Goal: Transaction & Acquisition: Purchase product/service

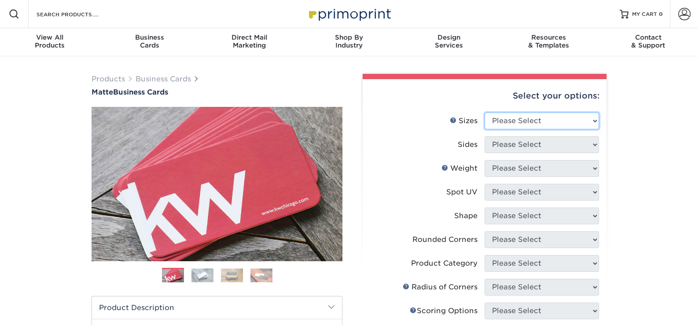
click at [530, 120] on select "Please Select 1.5" x 3.5" - Mini 1.75" x 3.5" - Mini 2" x 2" - Square 2" x 3" -…" at bounding box center [541, 121] width 114 height 17
click at [641, 135] on div "Products Business Cards Matte Business Cards Previous Next 100 $ 9" at bounding box center [349, 298] width 698 height 485
click at [355, 13] on img at bounding box center [349, 13] width 88 height 19
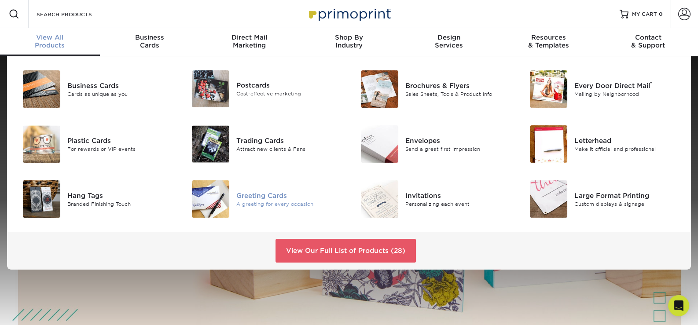
click at [259, 198] on div "Greeting Cards" at bounding box center [289, 195] width 106 height 10
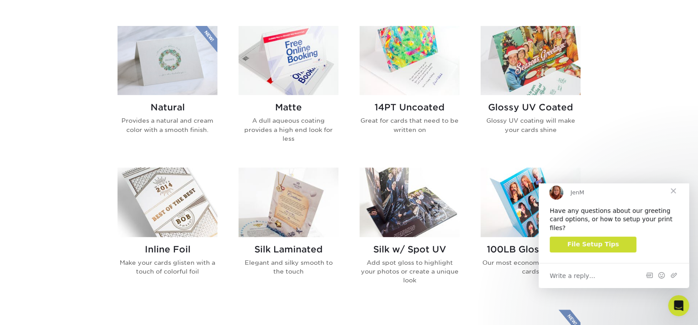
scroll to position [433, 0]
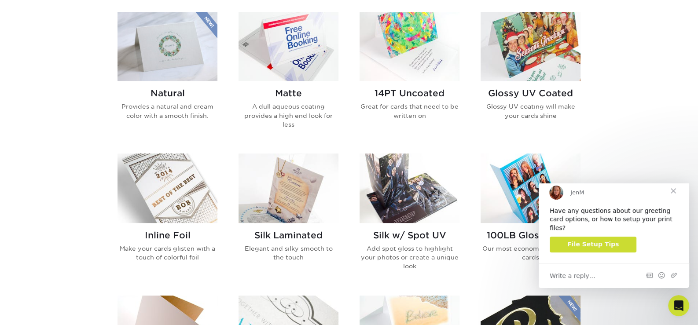
click at [672, 198] on span "Close" at bounding box center [673, 191] width 32 height 32
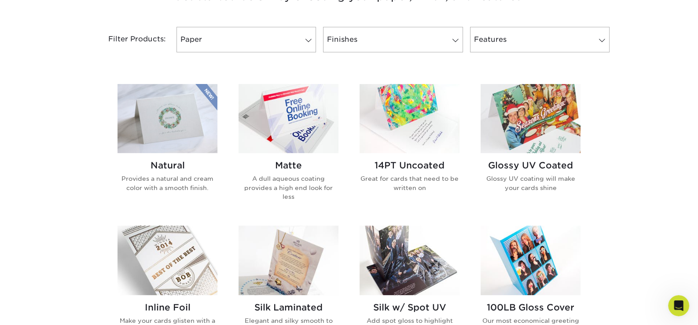
scroll to position [349, 0]
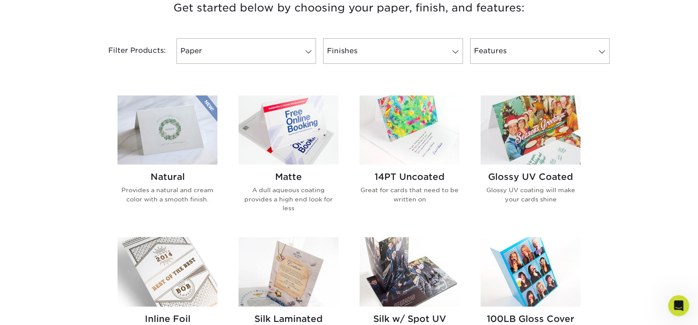
click at [178, 157] on img at bounding box center [167, 129] width 100 height 69
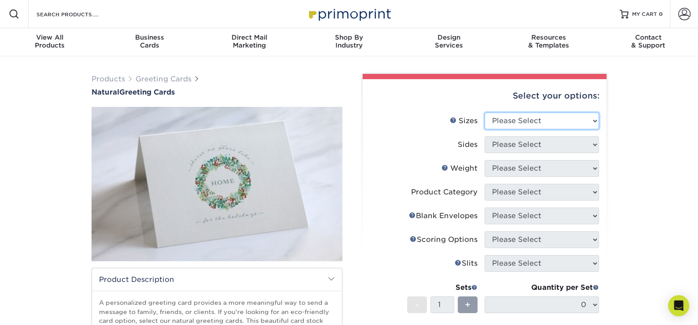
click at [537, 121] on select "Please Select 4.25" x 11" 5.5" x 8.5" 6" x 9" 6" x 12" 7" x 10" 8.5" x 11"" at bounding box center [541, 121] width 114 height 17
select select "4.25x11.00"
click at [484, 113] on select "Please Select 4.25" x 11" 5.5" x 8.5" 6" x 9" 6" x 12" 7" x 10" 8.5" x 11"" at bounding box center [541, 121] width 114 height 17
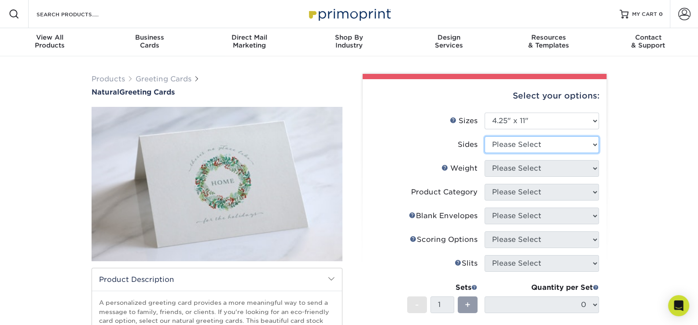
click at [541, 146] on select "Please Select Print Both Sides Print Front Only" at bounding box center [541, 144] width 114 height 17
click at [484, 136] on select "Please Select Print Both Sides Print Front Only" at bounding box center [541, 144] width 114 height 17
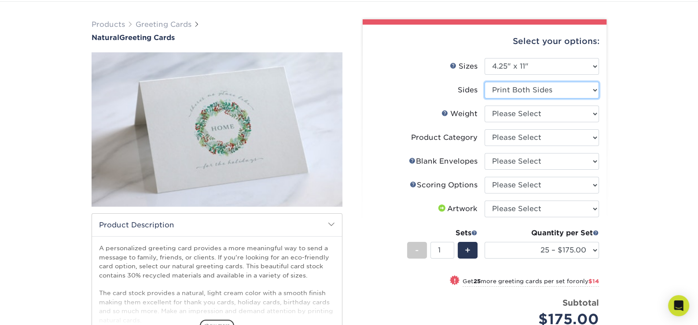
scroll to position [40, 0]
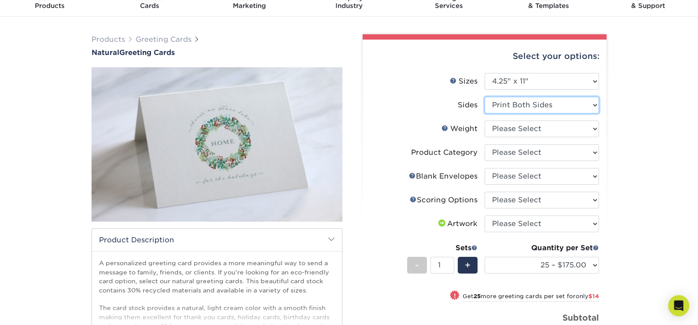
click at [540, 105] on select "Please Select Print Both Sides Print Front Only" at bounding box center [541, 105] width 114 height 17
select select "32d3c223-f82c-492b-b915-ba065a00862f"
click at [484, 97] on select "Please Select Print Both Sides Print Front Only" at bounding box center [541, 105] width 114 height 17
click at [552, 128] on select "Please Select 14PTNT" at bounding box center [541, 129] width 114 height 17
select select "14PTNT"
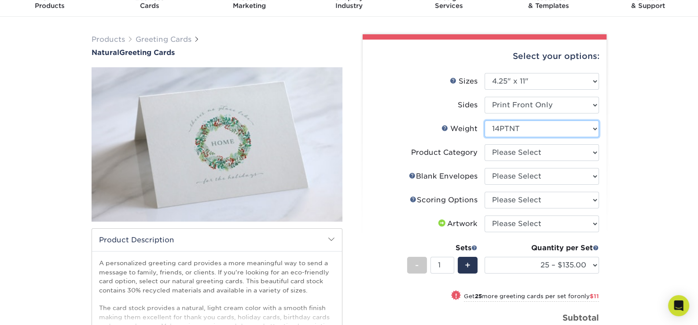
click at [484, 121] on select "Please Select 14PTNT" at bounding box center [541, 129] width 114 height 17
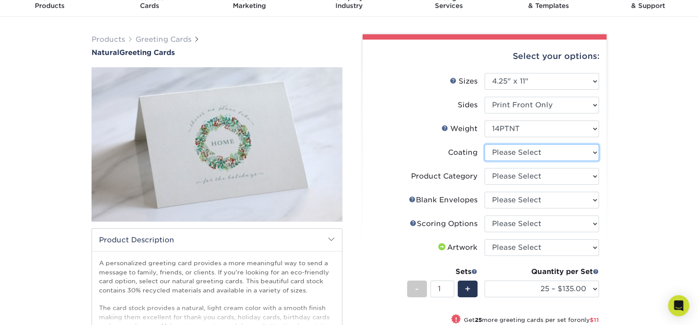
click at [538, 155] on select at bounding box center [541, 152] width 114 height 17
select select "3e7618de-abca-4bda-9f97-8b9129e913d8"
click at [484, 144] on select at bounding box center [541, 152] width 114 height 17
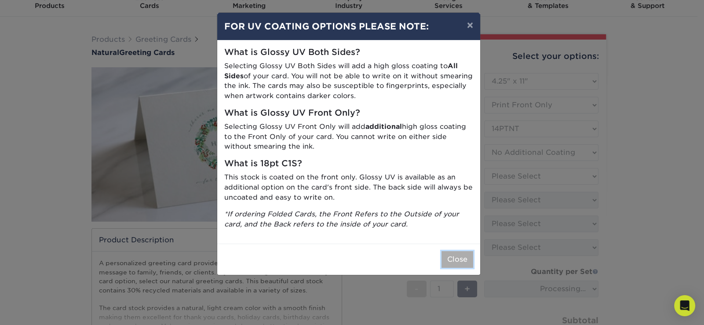
click at [455, 260] on button "Close" at bounding box center [458, 259] width 32 height 17
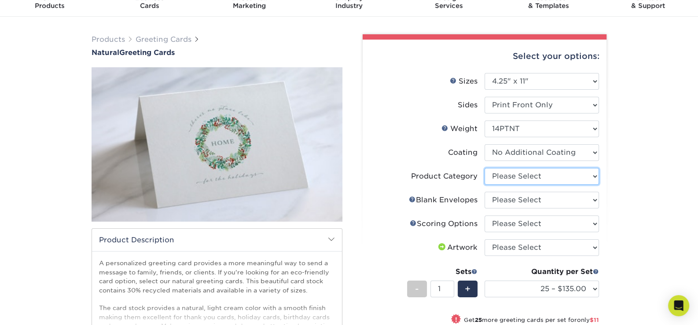
click at [548, 179] on select "Please Select Greeting Cards" at bounding box center [541, 176] width 114 height 17
select select "b7f8198f-f281-4438-a52e-cd7a5c5c0cfc"
click at [484, 168] on select "Please Select Greeting Cards" at bounding box center [541, 176] width 114 height 17
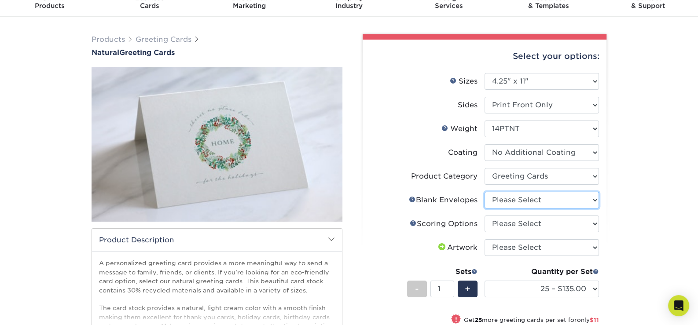
click at [534, 202] on select "Please Select No Blank Envelopes Yes 25 Natural Envelopes A2 Yes 50 Natural Env…" at bounding box center [541, 200] width 114 height 17
select select "26e746e5-8f45-4f00-9ef7-00a4f897c6ff"
click at [484, 192] on select "Please Select No Blank Envelopes Yes 25 Natural Envelopes A2 Yes 50 Natural Env…" at bounding box center [541, 200] width 114 height 17
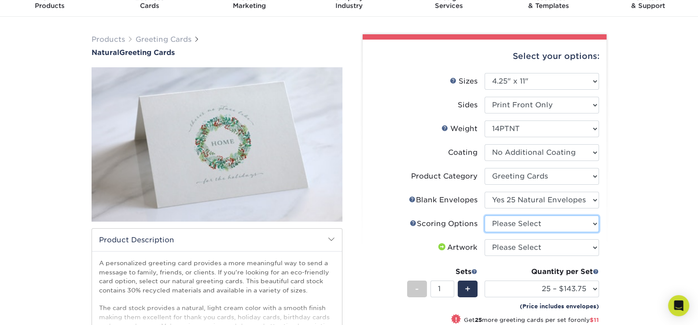
click at [534, 230] on select "Please Select Score in Half" at bounding box center [541, 224] width 114 height 17
select select "b23166fa-223a-4016-b2d3-d3438452c7d9"
click at [484, 216] on select "Please Select Score in Half" at bounding box center [541, 224] width 114 height 17
click at [545, 246] on select "Please Select I will upload files I need a design - $75" at bounding box center [541, 247] width 114 height 17
click at [661, 248] on div "Products Greeting Cards Natural Greeting Cards show more Templates /" at bounding box center [349, 258] width 698 height 482
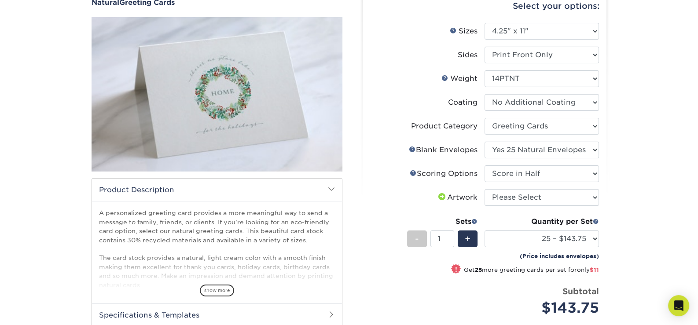
scroll to position [85, 0]
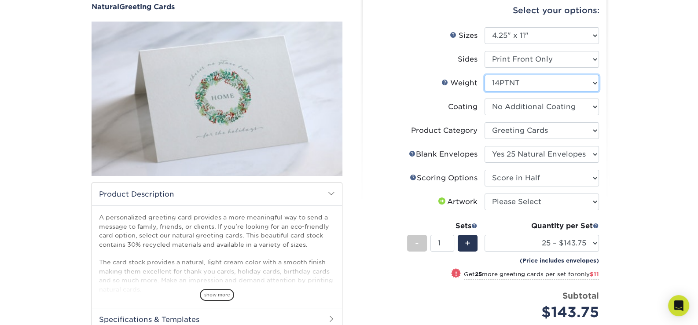
click at [581, 81] on select "Please Select 14PTNT" at bounding box center [541, 83] width 114 height 17
click at [638, 88] on div "Products Greeting Cards Natural Greeting Cards show more Templates /" at bounding box center [349, 212] width 698 height 482
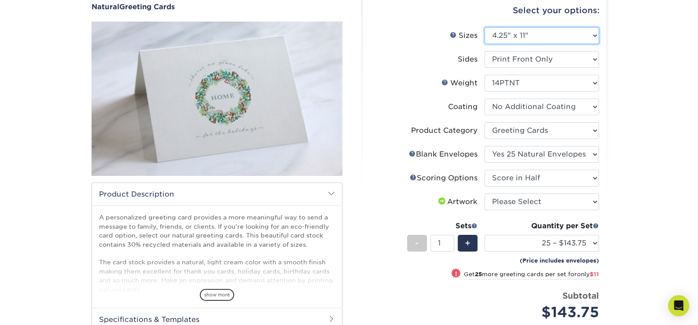
click at [581, 30] on select "Please Select 4.25" x 11" 5.5" x 8.5" 6" x 9" 6" x 12" 7" x 10" 8.5" x 11"" at bounding box center [541, 35] width 114 height 17
select select "5.50x8.50"
click at [484, 27] on select "Please Select 4.25" x 11" 5.5" x 8.5" 6" x 9" 6" x 12" 7" x 10" 8.5" x 11"" at bounding box center [541, 35] width 114 height 17
select select "-1"
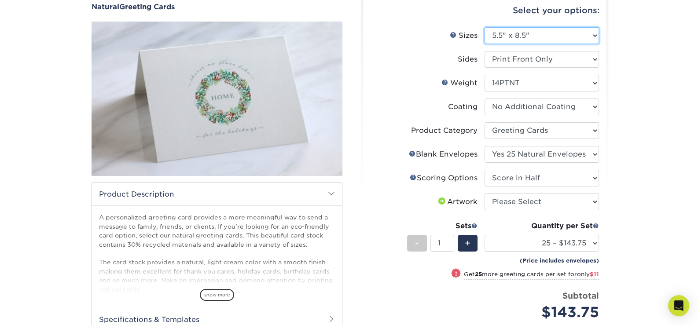
select select "-1"
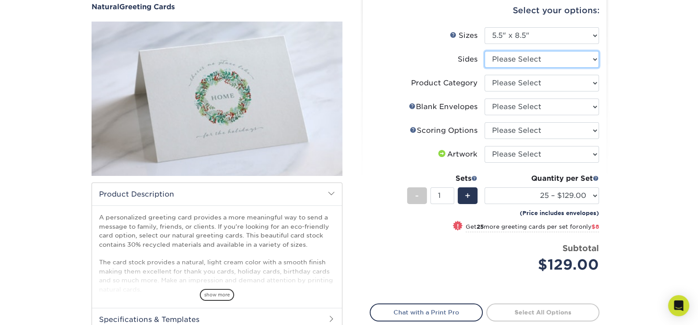
click at [547, 61] on select "Please Select Print Both Sides Print Front Only" at bounding box center [541, 59] width 114 height 17
select select "32d3c223-f82c-492b-b915-ba065a00862f"
click at [484, 51] on select "Please Select Print Both Sides Print Front Only" at bounding box center [541, 59] width 114 height 17
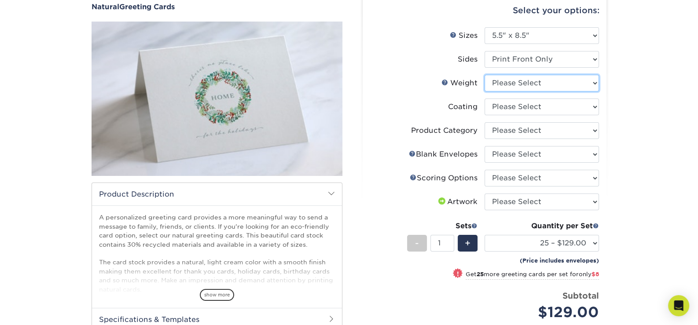
click at [559, 84] on select "Please Select 14PTNT" at bounding box center [541, 83] width 114 height 17
select select "14PTNT"
click at [484, 75] on select "Please Select 14PTNT" at bounding box center [541, 83] width 114 height 17
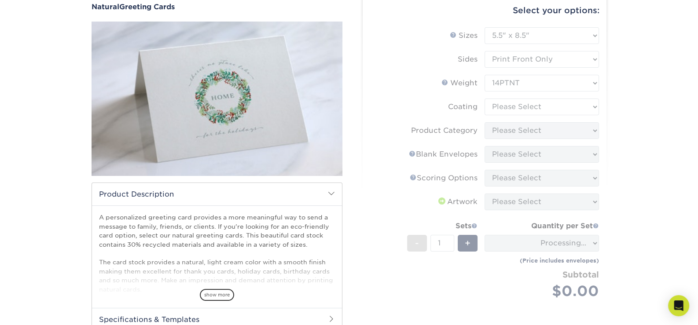
click at [539, 107] on form "Sizes Help Sizes Please Select 4.25" x 11" 5.5" x 8.5" 6" x 9" 6" x 12" 7" x 10…" at bounding box center [484, 173] width 230 height 292
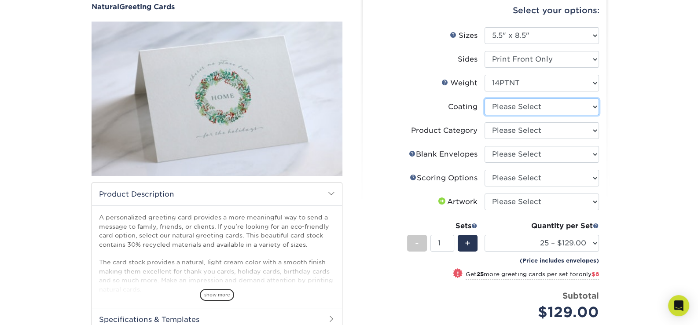
click at [570, 114] on select at bounding box center [541, 107] width 114 height 17
select select "3e7618de-abca-4bda-9f97-8b9129e913d8"
click at [484, 99] on select at bounding box center [541, 107] width 114 height 17
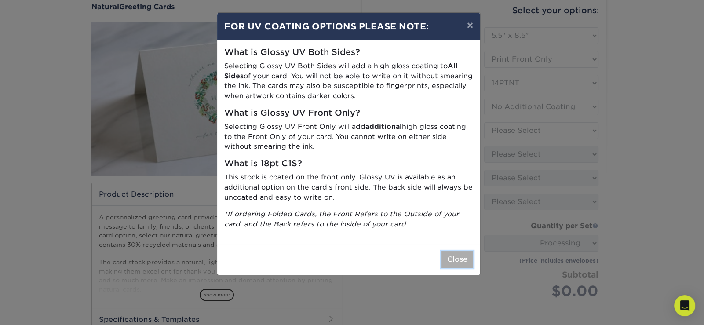
click at [453, 263] on button "Close" at bounding box center [458, 259] width 32 height 17
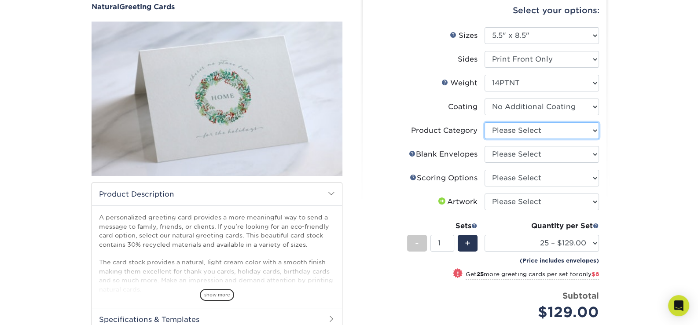
click at [588, 134] on select "Please Select Greeting Cards" at bounding box center [541, 130] width 114 height 17
select select "b7f8198f-f281-4438-a52e-cd7a5c5c0cfc"
click at [484, 122] on select "Please Select Greeting Cards" at bounding box center [541, 130] width 114 height 17
click at [556, 152] on select "Please Select No Blank Envelopes Yes 25 Natural Envelopes A2 Yes 50 Natural Env…" at bounding box center [541, 154] width 114 height 17
select select "26e746e5-8f45-4f00-9ef7-00a4f897c6ff"
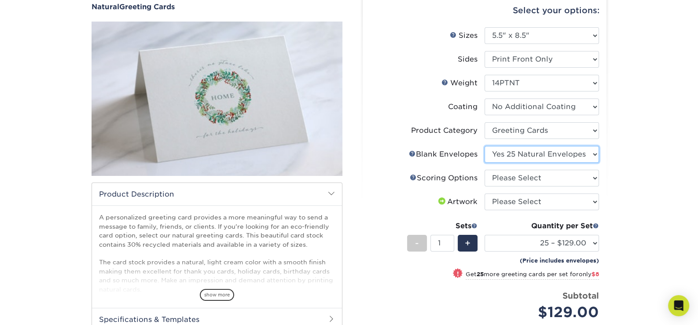
click at [484, 146] on select "Please Select No Blank Envelopes Yes 25 Natural Envelopes A2 Yes 50 Natural Env…" at bounding box center [541, 154] width 114 height 17
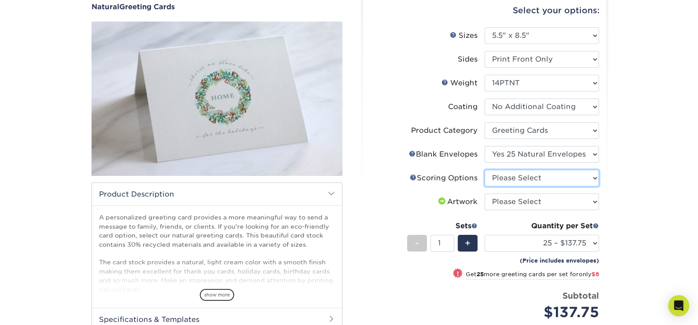
click at [570, 175] on select "Please Select Score in Half" at bounding box center [541, 178] width 114 height 17
select select "b23166fa-223a-4016-b2d3-d3438452c7d9"
click at [484, 170] on select "Please Select Score in Half" at bounding box center [541, 178] width 114 height 17
click at [546, 200] on select "Please Select I will upload files I need a design - $75" at bounding box center [541, 202] width 114 height 17
select select "upload"
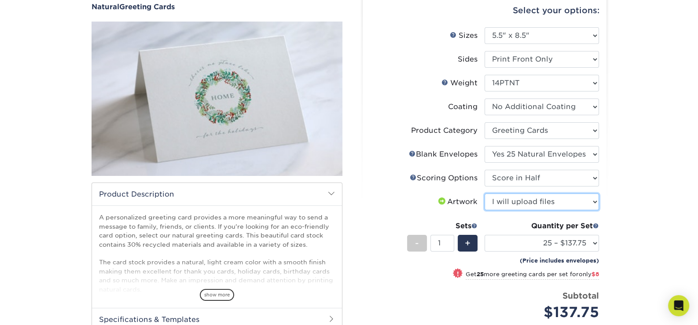
click at [484, 194] on select "Please Select I will upload files I need a design - $75" at bounding box center [541, 202] width 114 height 17
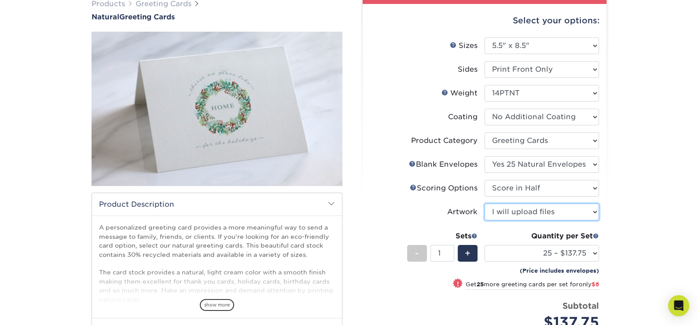
scroll to position [75, 0]
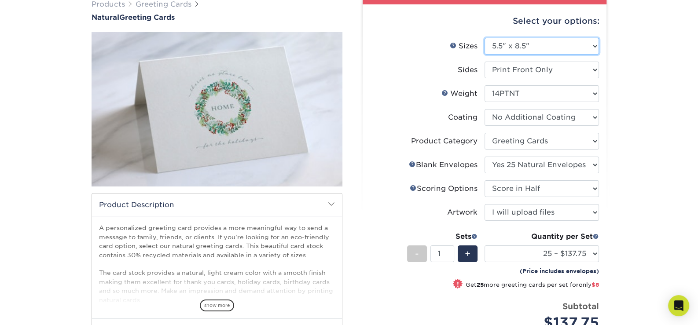
click at [583, 44] on select "Please Select 4.25" x 11" 5.5" x 8.5" 6" x 9" 6" x 12" 7" x 10" 8.5" x 11"" at bounding box center [541, 46] width 114 height 17
select select "4.25x11.00"
click at [484, 38] on select "Please Select 4.25" x 11" 5.5" x 8.5" 6" x 9" 6" x 12" 7" x 10" 8.5" x 11"" at bounding box center [541, 46] width 114 height 17
select select "-1"
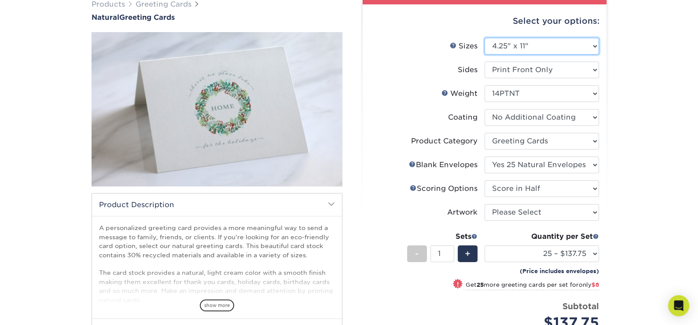
select select "-1"
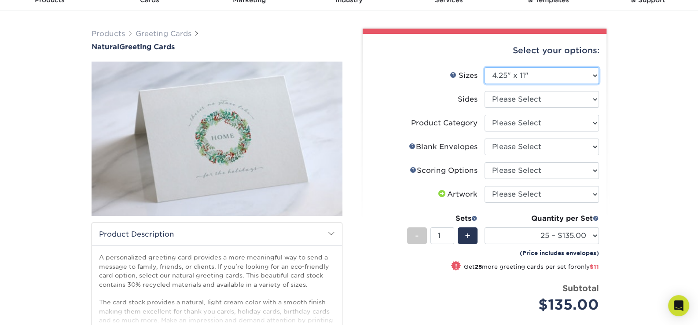
scroll to position [35, 0]
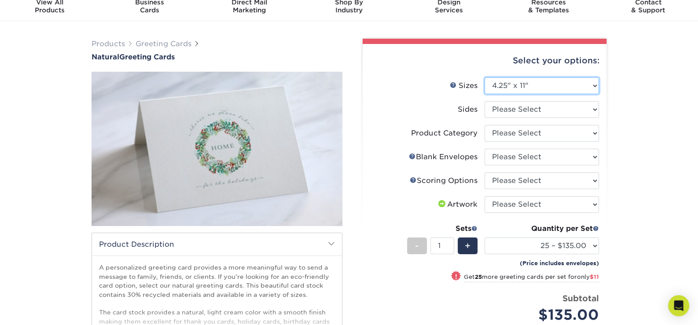
click at [592, 90] on select "Please Select 4.25" x 11" 5.5" x 8.5" 6" x 9" 6" x 12" 7" x 10" 8.5" x 11"" at bounding box center [541, 85] width 114 height 17
select select "6.00x9.00"
click at [484, 77] on select "Please Select 4.25" x 11" 5.5" x 8.5" 6" x 9" 6" x 12" 7" x 10" 8.5" x 11"" at bounding box center [541, 85] width 114 height 17
select select
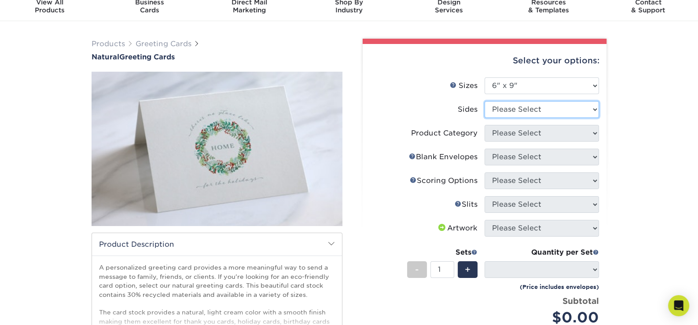
click at [585, 110] on select "Please Select Print Both Sides Print Front Only" at bounding box center [541, 109] width 114 height 17
select select "32d3c223-f82c-492b-b915-ba065a00862f"
click at [484, 101] on select "Please Select Print Both Sides Print Front Only" at bounding box center [541, 109] width 114 height 17
select select "-1"
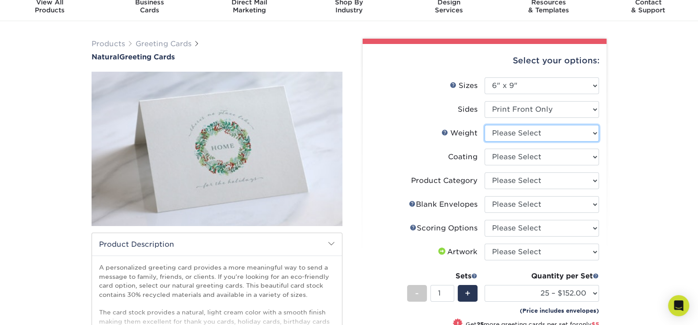
click at [586, 133] on select "Please Select 14PTNT" at bounding box center [541, 133] width 114 height 17
select select "14PTNT"
click at [484, 125] on select "Please Select 14PTNT" at bounding box center [541, 133] width 114 height 17
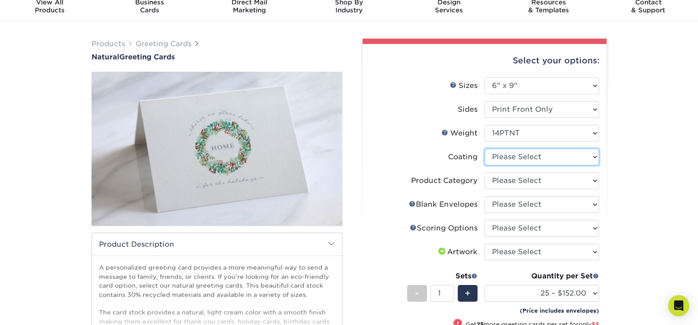
click at [592, 159] on select at bounding box center [541, 157] width 114 height 17
select select "3e7618de-abca-4bda-9f97-8b9129e913d8"
click at [484, 149] on select at bounding box center [541, 157] width 114 height 17
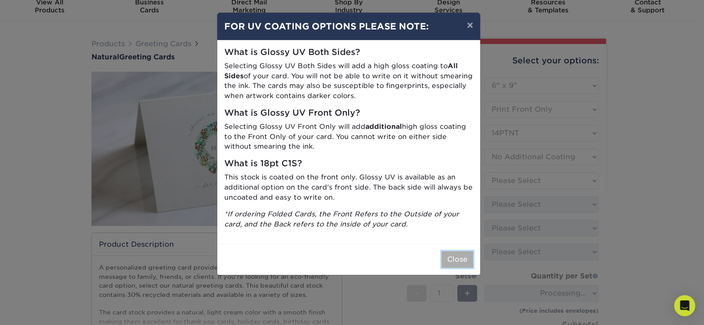
click at [463, 263] on button "Close" at bounding box center [458, 259] width 32 height 17
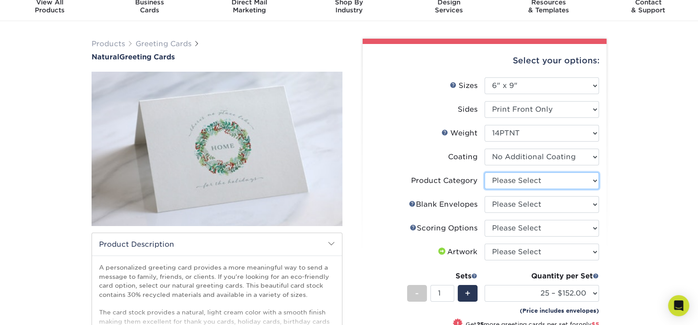
click at [591, 179] on select "Please Select Greeting Cards" at bounding box center [541, 180] width 114 height 17
select select "b7f8198f-f281-4438-a52e-cd7a5c5c0cfc"
click at [484, 172] on select "Please Select Greeting Cards" at bounding box center [541, 180] width 114 height 17
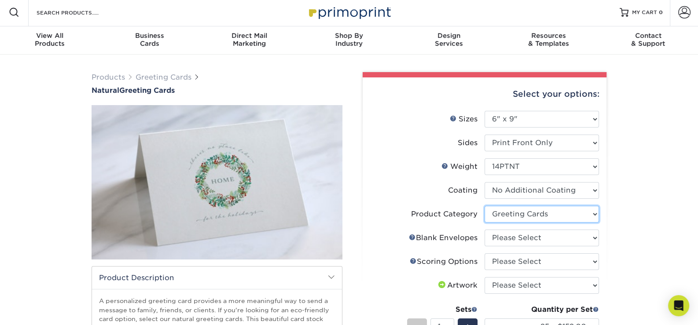
scroll to position [2, 0]
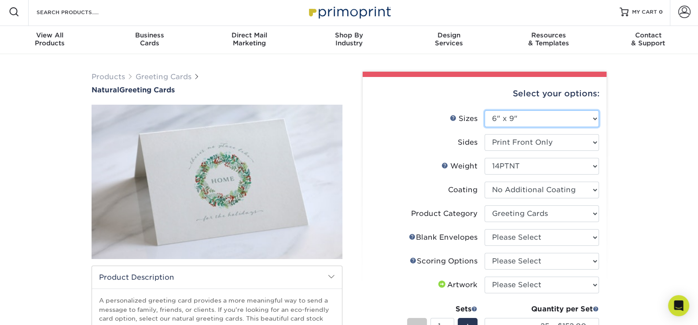
click at [579, 117] on select "Please Select 4.25" x 11" 5.5" x 8.5" 6" x 9" 6" x 12" 7" x 10" 8.5" x 11"" at bounding box center [541, 118] width 114 height 17
select select "8.50x11.00"
click at [484, 110] on select "Please Select 4.25" x 11" 5.5" x 8.5" 6" x 9" 6" x 12" 7" x 10" 8.5" x 11"" at bounding box center [541, 118] width 114 height 17
select select "-1"
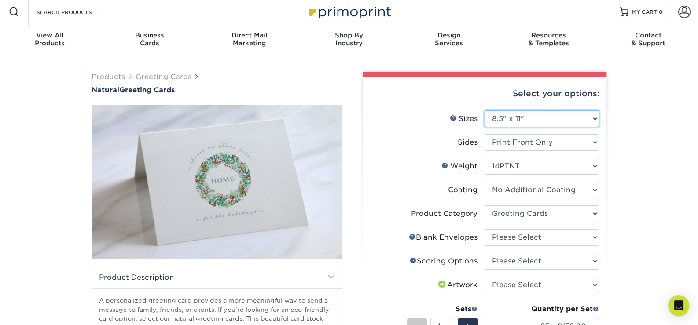
select select "-1"
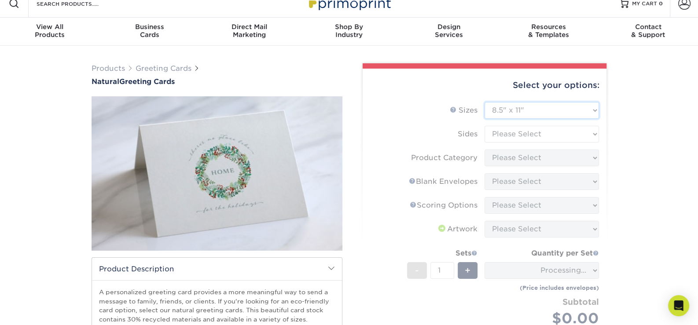
scroll to position [11, 0]
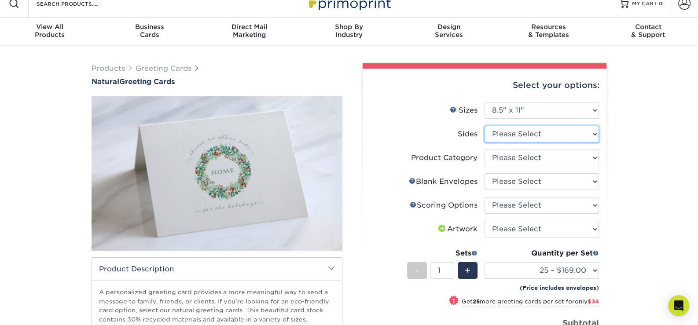
click at [578, 129] on select "Please Select Print Both Sides Print Front Only" at bounding box center [541, 134] width 114 height 17
select select "32d3c223-f82c-492b-b915-ba065a00862f"
click at [484, 126] on select "Please Select Print Both Sides Print Front Only" at bounding box center [541, 134] width 114 height 17
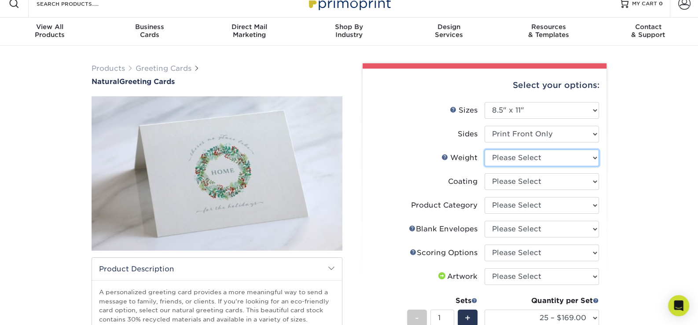
click at [591, 158] on select "Please Select 14PTNT" at bounding box center [541, 158] width 114 height 17
select select "14PTNT"
click at [484, 150] on select "Please Select 14PTNT" at bounding box center [541, 158] width 114 height 17
click at [590, 180] on select at bounding box center [541, 181] width 114 height 17
select select "3e7618de-abca-4bda-9f97-8b9129e913d8"
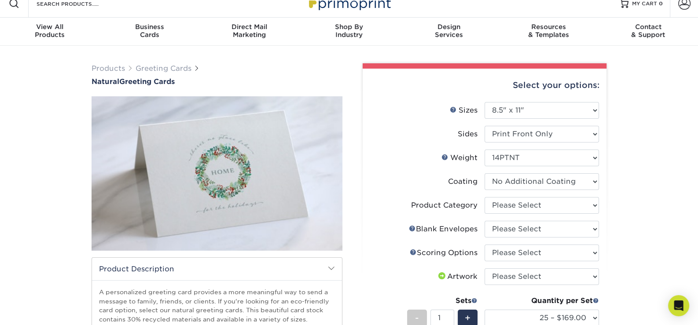
click at [484, 173] on select at bounding box center [541, 181] width 114 height 17
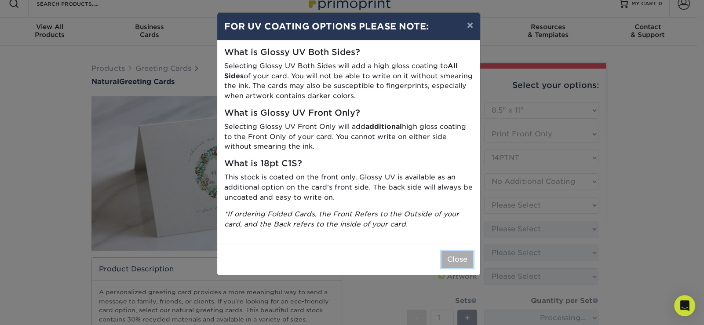
click at [451, 259] on button "Close" at bounding box center [458, 259] width 32 height 17
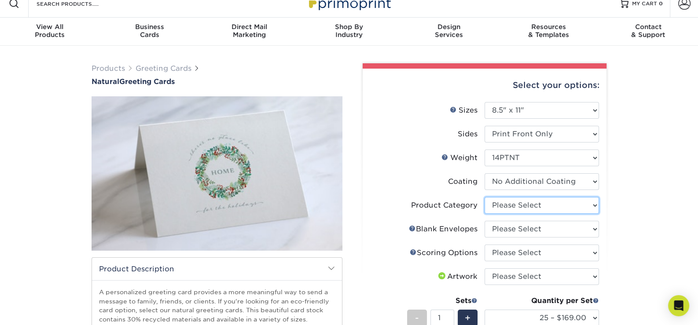
click at [592, 207] on select "Please Select Greeting Cards" at bounding box center [541, 205] width 114 height 17
select select "b7f8198f-f281-4438-a52e-cd7a5c5c0cfc"
click at [484, 197] on select "Please Select Greeting Cards" at bounding box center [541, 205] width 114 height 17
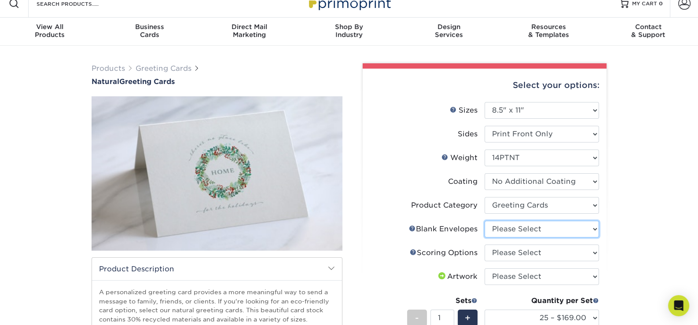
click at [595, 226] on select "Please Select No Blank Envelopes Yes 100 Natural Envelopes A9 Yes 1000 Natural …" at bounding box center [541, 229] width 114 height 17
select select "2852b5e9-1427-40d9-a9e1-be8d24c59cf9"
click at [484, 221] on select "Please Select No Blank Envelopes Yes 100 Natural Envelopes A9 Yes 1000 Natural …" at bounding box center [541, 229] width 114 height 17
click at [581, 255] on select "Please Select Score in Half" at bounding box center [541, 253] width 114 height 17
select select "b23166fa-223a-4016-b2d3-d3438452c7d9"
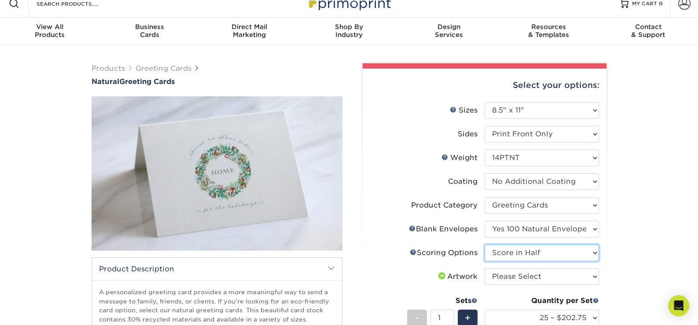
click at [484, 245] on select "Please Select Score in Half" at bounding box center [541, 253] width 114 height 17
click at [568, 278] on select "Please Select I will upload files I need a design - $75" at bounding box center [541, 276] width 114 height 17
click at [643, 256] on div "Products Greeting Cards Natural Greeting Cards show more Templates /" at bounding box center [349, 287] width 698 height 482
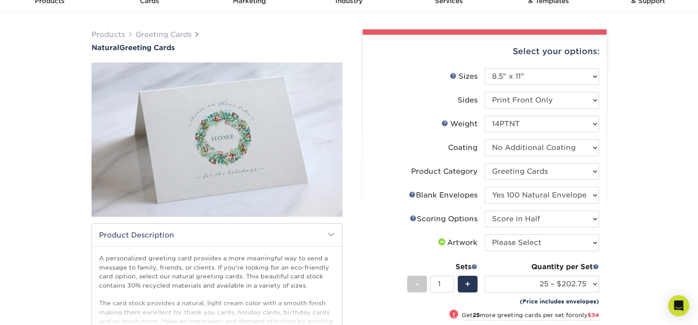
scroll to position [37, 0]
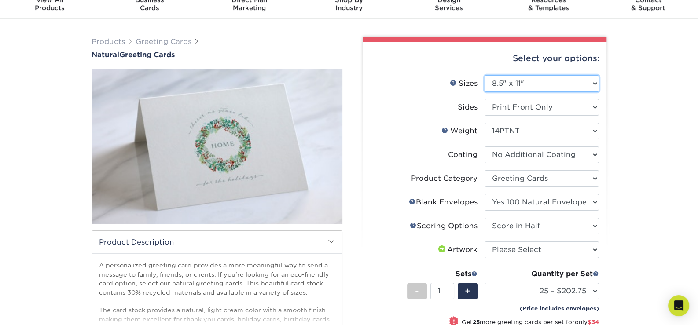
click at [560, 77] on select "Please Select 4.25" x 11" 5.5" x 8.5" 6" x 9" 6" x 12" 7" x 10" 8.5" x 11"" at bounding box center [541, 83] width 114 height 17
drag, startPoint x: 565, startPoint y: 85, endPoint x: 559, endPoint y: 90, distance: 7.8
click at [565, 85] on select "Please Select 4.25" x 11" 5.5" x 8.5" 6" x 9" 6" x 12" 7" x 10" 8.5" x 11"" at bounding box center [541, 83] width 114 height 17
select select "4.25x11.00"
click at [484, 75] on select "Please Select 4.25" x 11" 5.5" x 8.5" 6" x 9" 6" x 12" 7" x 10" 8.5" x 11"" at bounding box center [541, 83] width 114 height 17
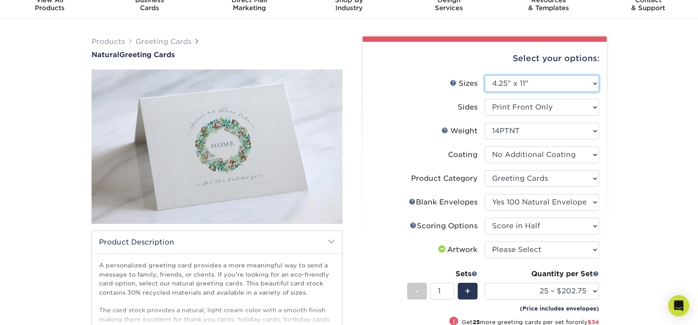
select select "-1"
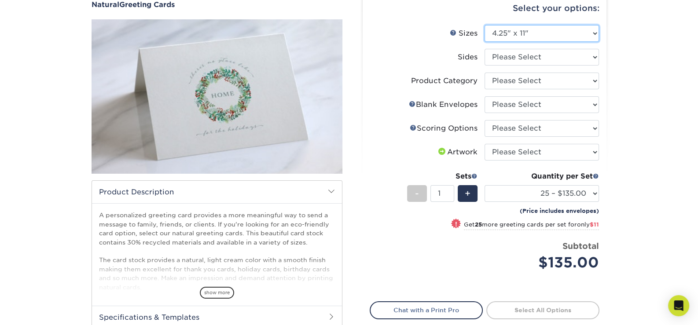
scroll to position [35, 0]
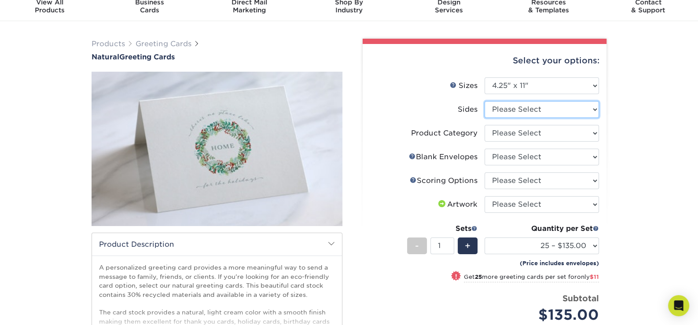
click at [580, 112] on select "Please Select Print Both Sides Print Front Only" at bounding box center [541, 109] width 114 height 17
click at [579, 86] on select "Please Select 4.25" x 11" 5.5" x 8.5" 6" x 9" 6" x 12" 7" x 10" 8.5" x 11"" at bounding box center [541, 85] width 114 height 17
select select "5.50x8.50"
click at [484, 77] on select "Please Select 4.25" x 11" 5.5" x 8.5" 6" x 9" 6" x 12" 7" x 10" 8.5" x 11"" at bounding box center [541, 85] width 114 height 17
select select
